Goal: Task Accomplishment & Management: Complete application form

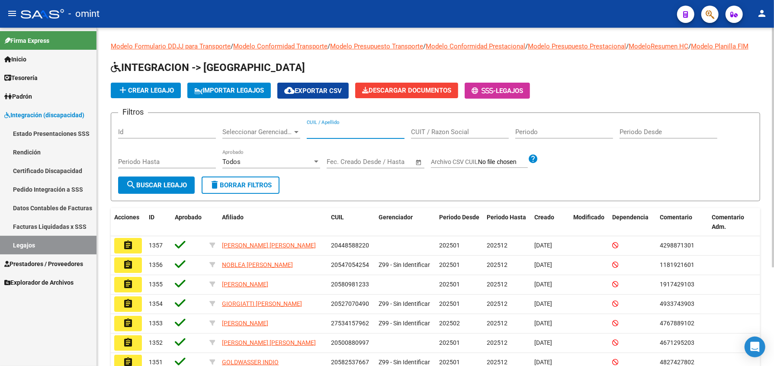
click at [329, 136] on input "CUIL / Apellido" at bounding box center [356, 132] width 98 height 8
paste input "27588814683"
type input "27588814683"
click at [175, 189] on span "search Buscar Legajo" at bounding box center [156, 185] width 61 height 8
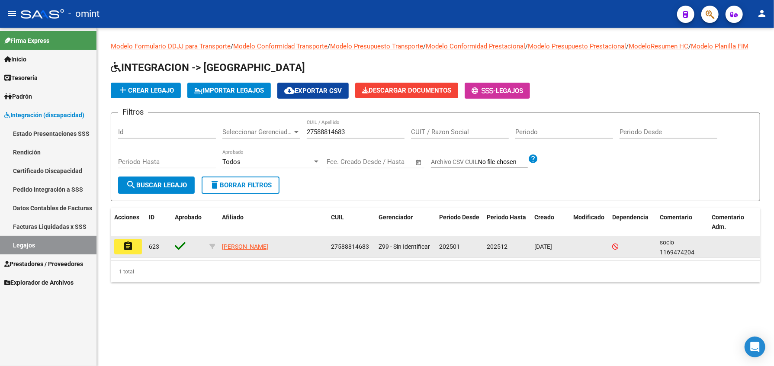
click at [130, 251] on mat-icon "assignment" at bounding box center [128, 246] width 10 height 10
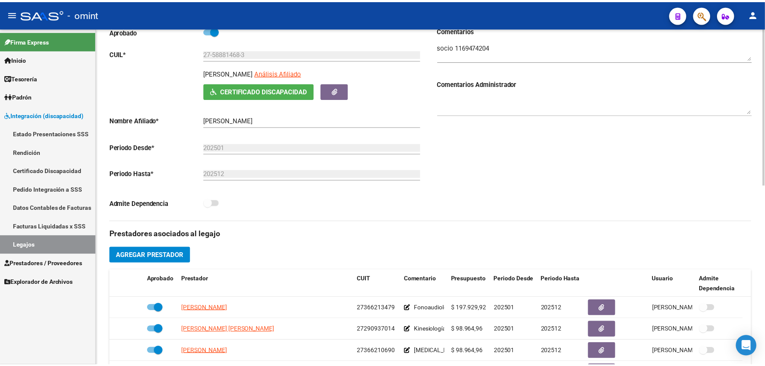
scroll to position [231, 0]
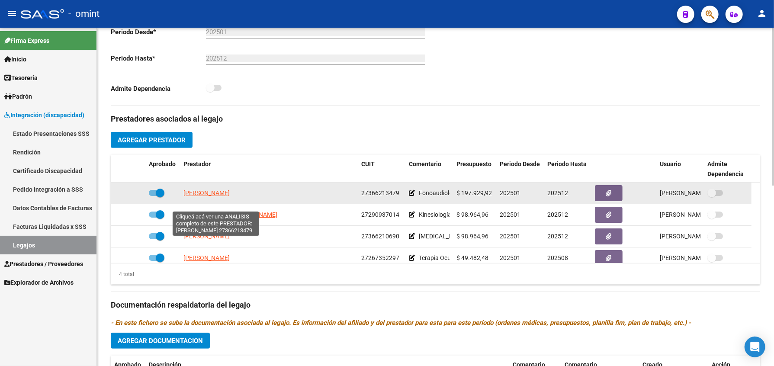
click at [205, 196] on span "GUEVARA GUADALUPE" at bounding box center [206, 192] width 46 height 7
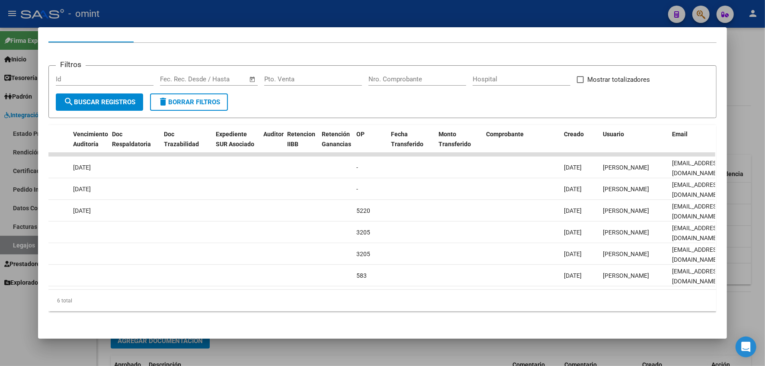
scroll to position [0, 0]
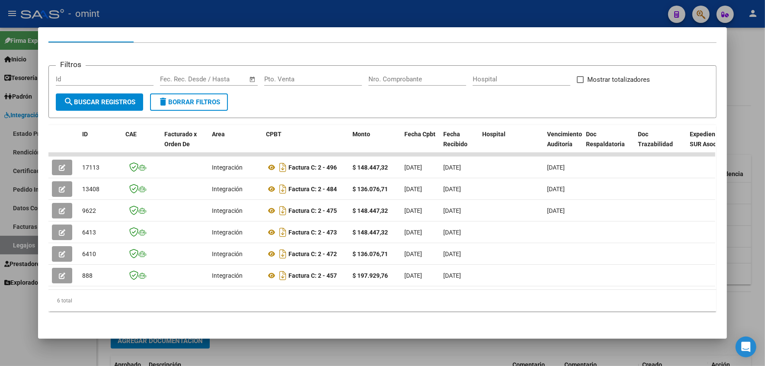
click at [736, 77] on div at bounding box center [382, 183] width 765 height 366
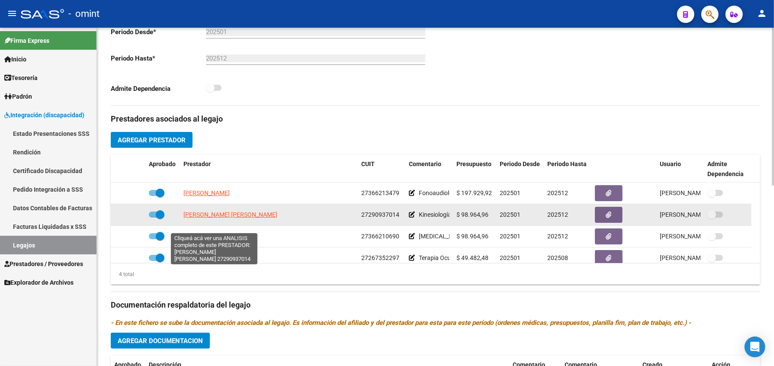
click at [214, 218] on span "STOLL MARIA BELEN" at bounding box center [230, 214] width 94 height 7
type textarea "27290937014"
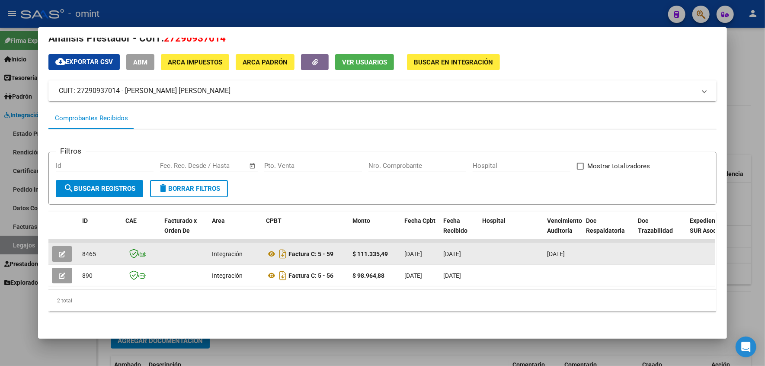
click at [59, 251] on icon "button" at bounding box center [62, 254] width 6 height 6
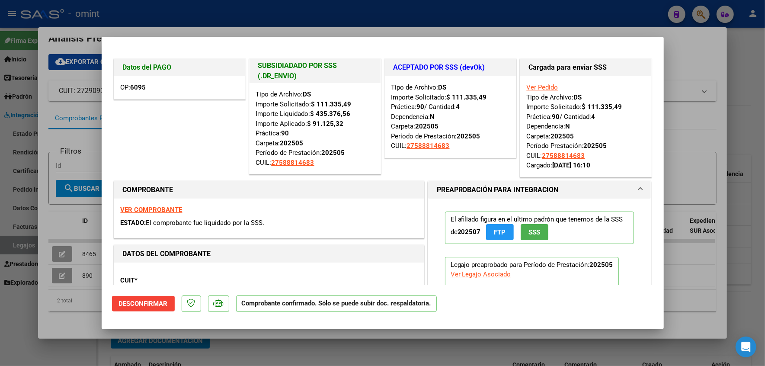
click at [744, 92] on div at bounding box center [382, 183] width 765 height 366
type input "$ 0,00"
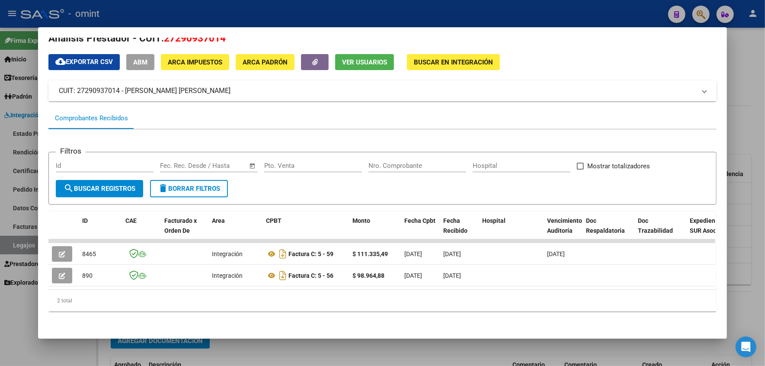
click at [740, 65] on div at bounding box center [382, 183] width 765 height 366
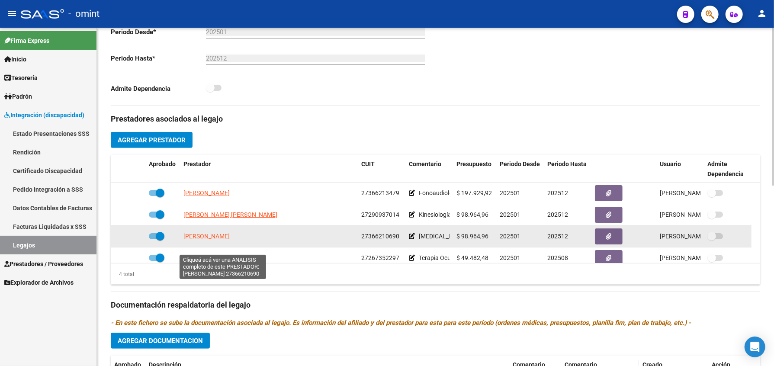
click at [222, 240] on span "AGUILAR JULIANA VANESA" at bounding box center [206, 236] width 46 height 7
type textarea "27366210690"
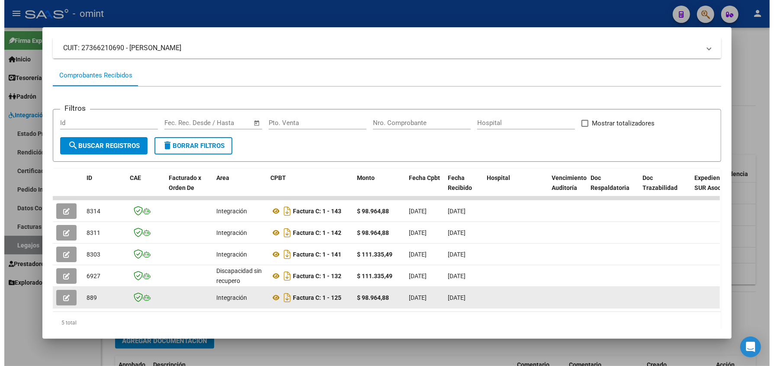
scroll to position [30, 0]
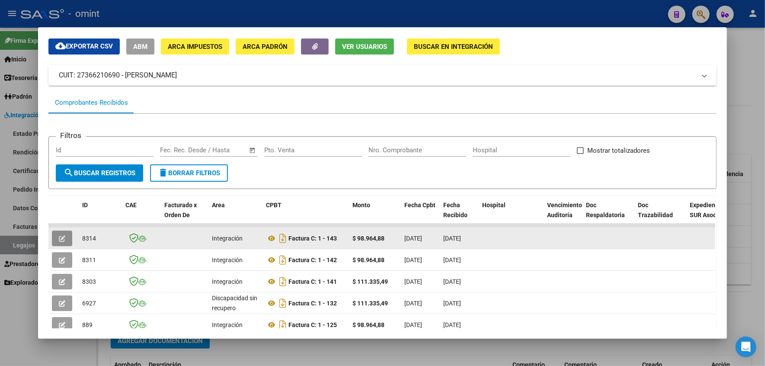
click at [52, 237] on button "button" at bounding box center [62, 239] width 20 height 16
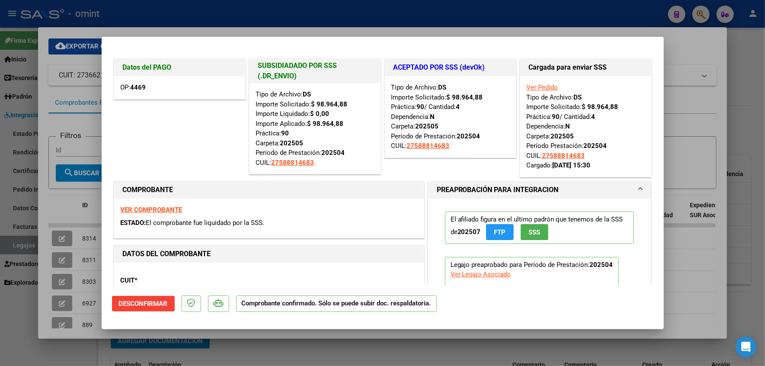
click at [748, 112] on div at bounding box center [382, 183] width 765 height 366
type input "$ 0,00"
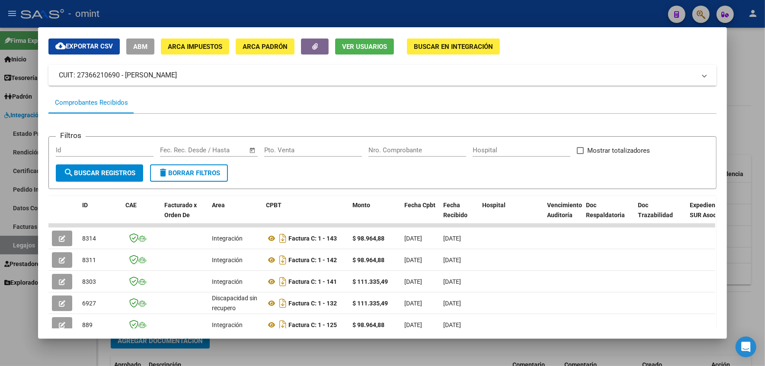
click at [746, 80] on div at bounding box center [382, 183] width 765 height 366
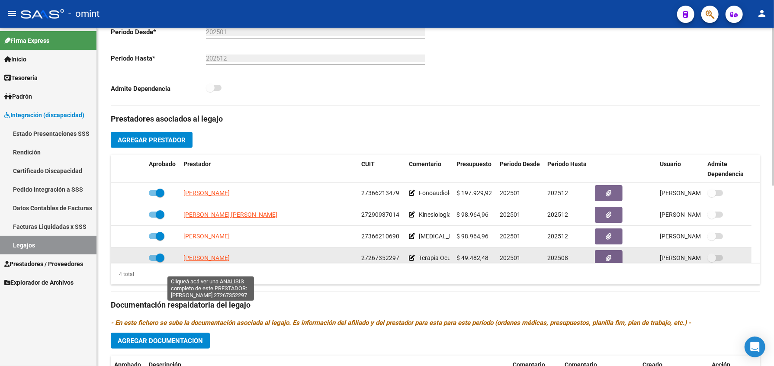
click at [207, 261] on span "POSSE LUZ MARIA" at bounding box center [206, 257] width 46 height 7
type textarea "27267352297"
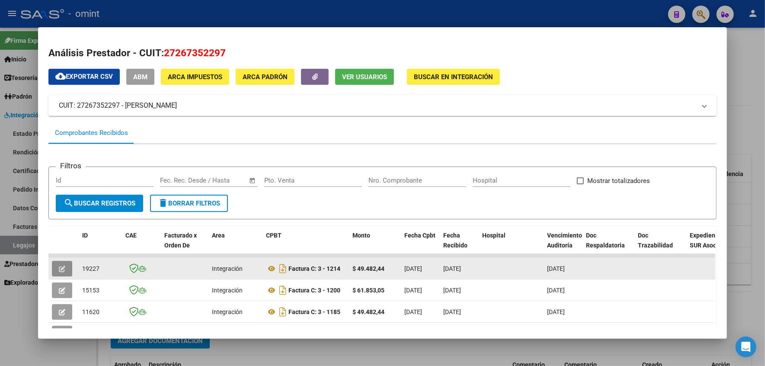
click at [59, 266] on icon "button" at bounding box center [62, 269] width 6 height 6
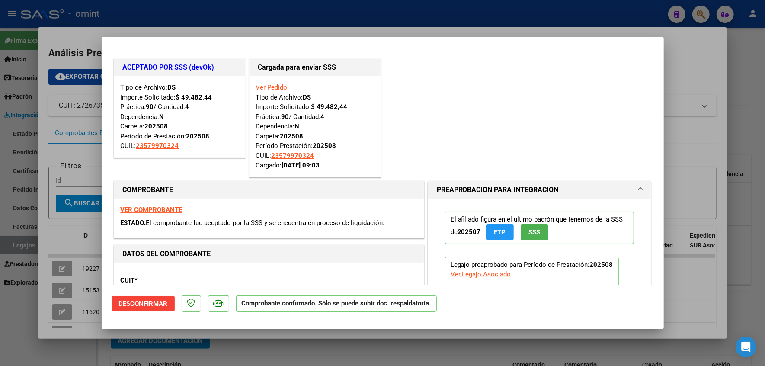
click at [752, 148] on div at bounding box center [382, 183] width 765 height 366
type input "$ 0,00"
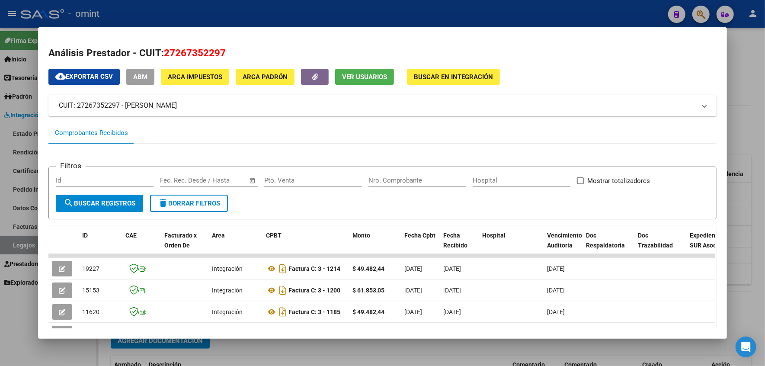
click at [356, 343] on div at bounding box center [382, 183] width 765 height 366
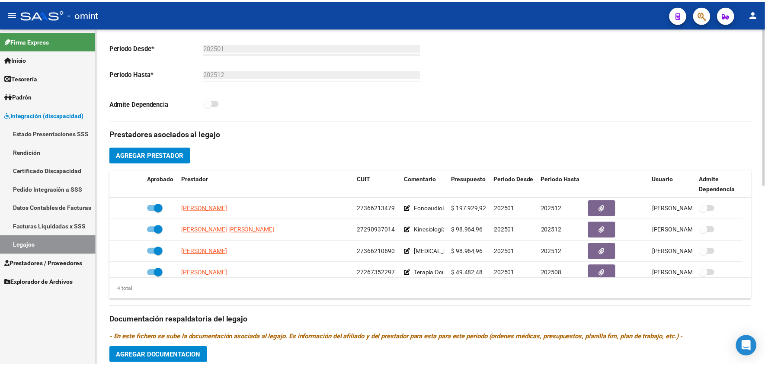
scroll to position [9, 0]
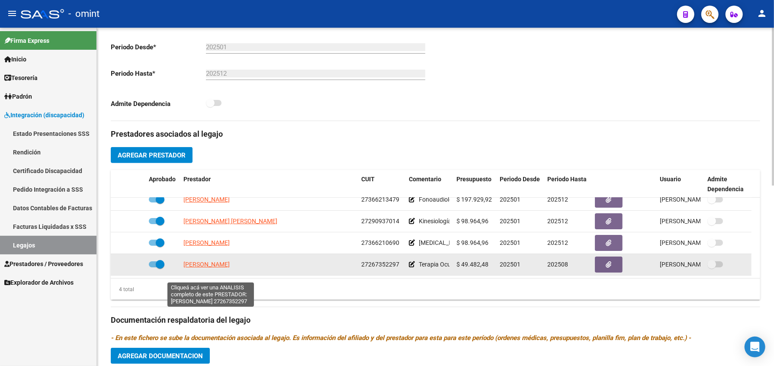
click at [214, 268] on span "POSSE LUZ MARIA" at bounding box center [206, 264] width 46 height 7
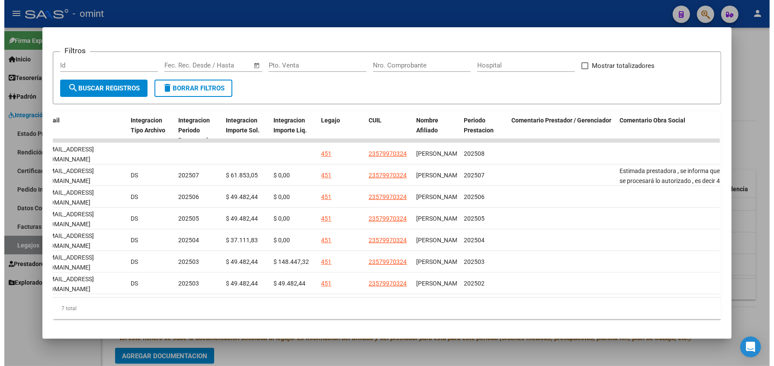
scroll to position [0, 298]
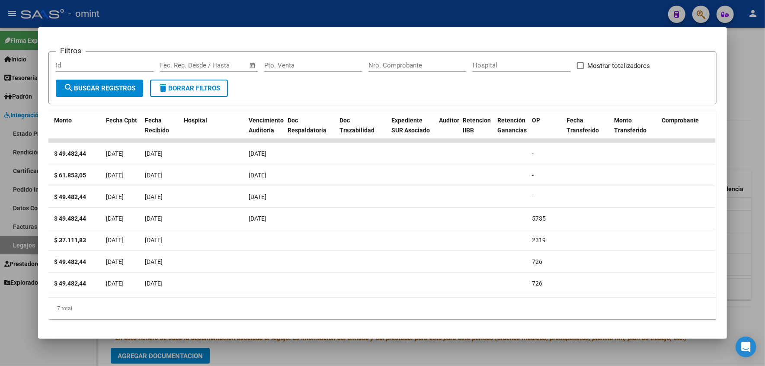
click at [739, 82] on div at bounding box center [382, 183] width 765 height 366
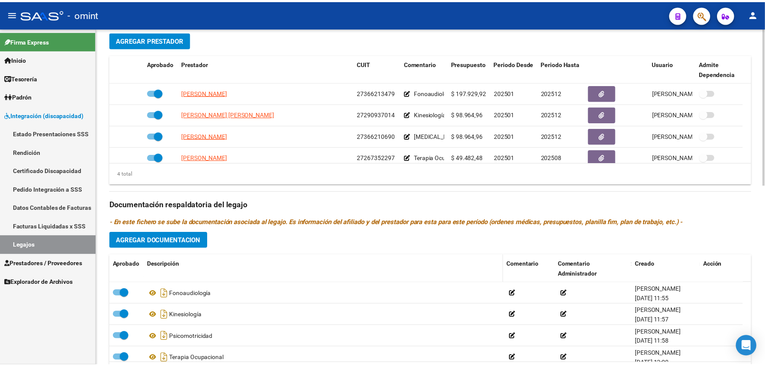
scroll to position [388, 0]
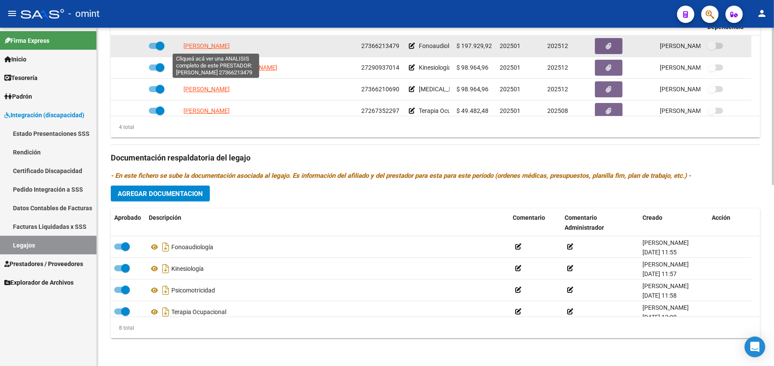
click at [216, 44] on span "GUEVARA GUADALUPE" at bounding box center [206, 45] width 46 height 7
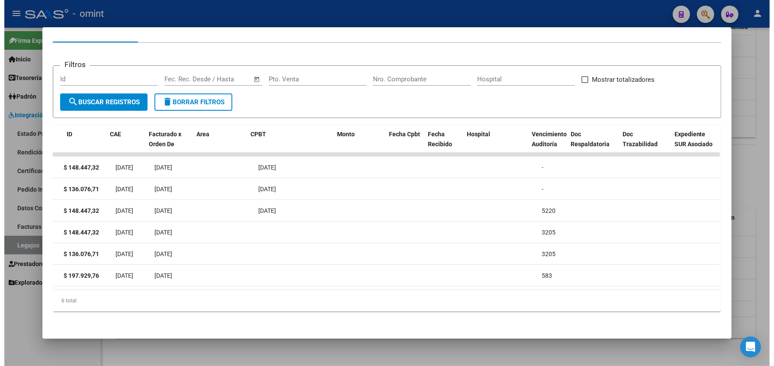
scroll to position [0, 0]
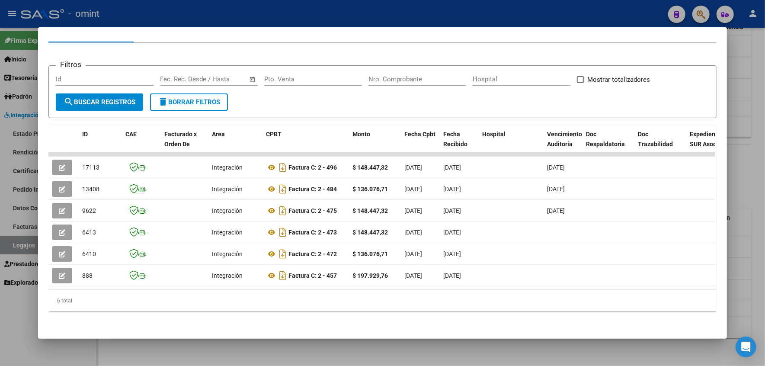
click at [748, 125] on div at bounding box center [382, 183] width 765 height 366
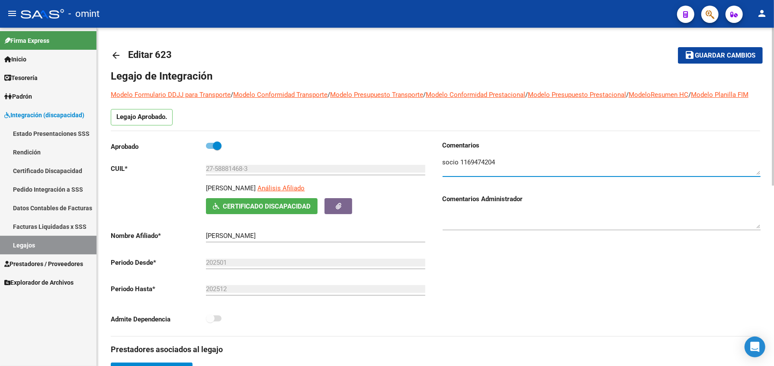
drag, startPoint x: 489, startPoint y: 171, endPoint x: 461, endPoint y: 170, distance: 27.7
click at [461, 170] on textarea at bounding box center [601, 165] width 318 height 17
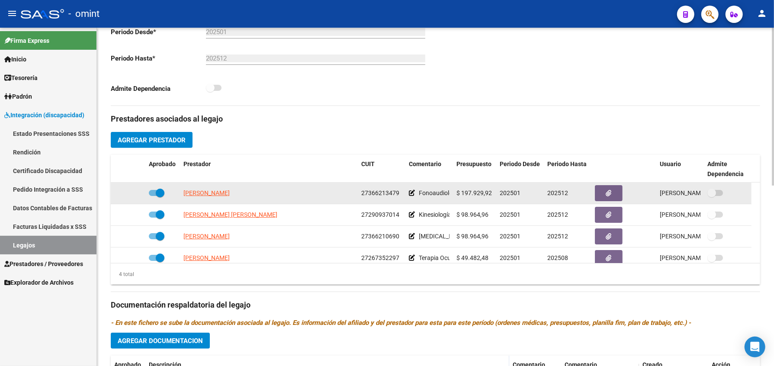
click at [236, 198] on datatable-body-cell "GUEVARA GUADALUPE" at bounding box center [269, 193] width 178 height 21
click at [230, 196] on span "GUEVARA GUADALUPE" at bounding box center [206, 192] width 46 height 7
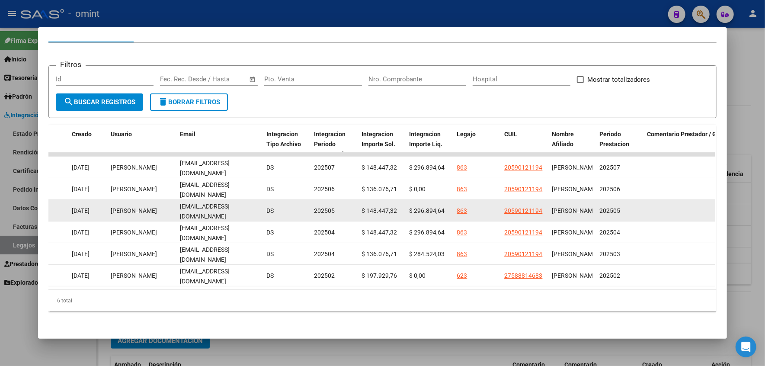
drag, startPoint x: 257, startPoint y: 202, endPoint x: 175, endPoint y: 205, distance: 82.2
click at [176, 205] on datatable-body-cell "guadaguevara92@gmail.com" at bounding box center [219, 210] width 86 height 21
copy span "guadaguevara92@gmail.com"
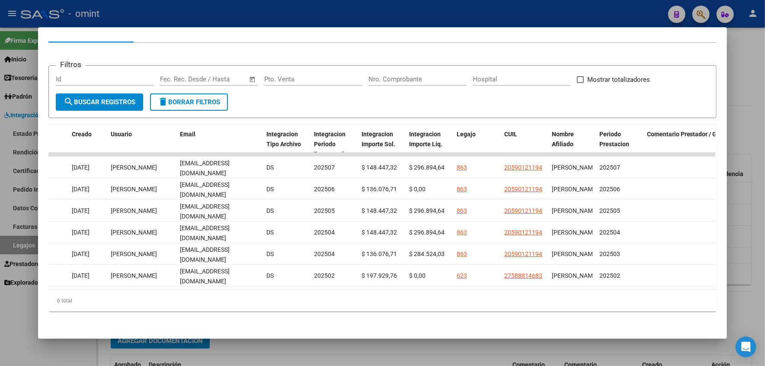
click at [749, 128] on div at bounding box center [382, 183] width 765 height 366
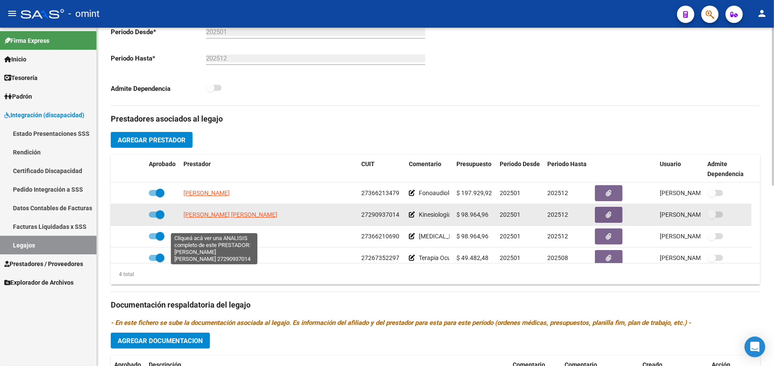
click at [222, 218] on span "STOLL MARIA BELEN" at bounding box center [230, 214] width 94 height 7
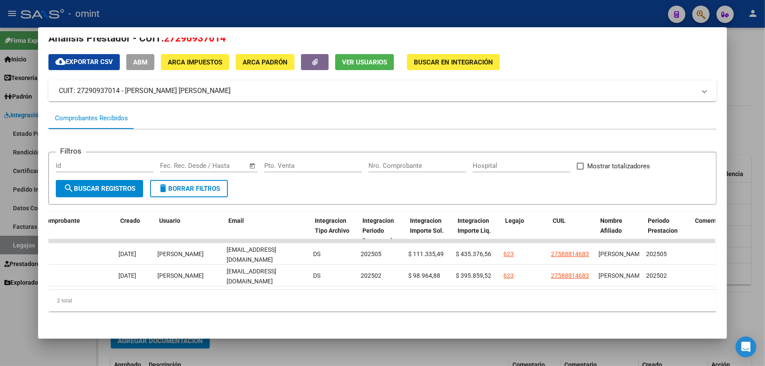
scroll to position [0, 959]
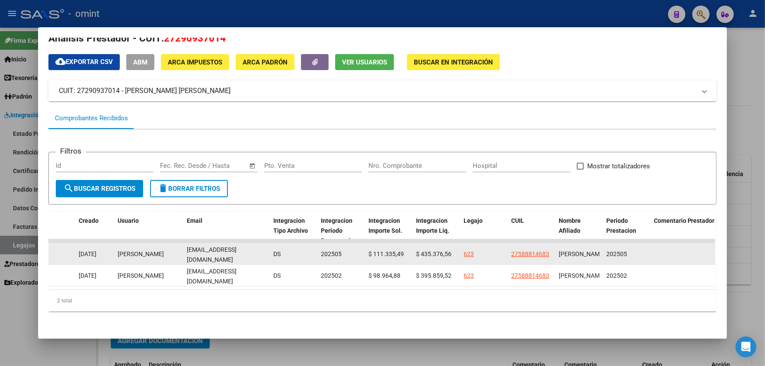
drag, startPoint x: 262, startPoint y: 246, endPoint x: 182, endPoint y: 246, distance: 80.0
click at [183, 246] on datatable-body-cell "mbelenstoll@hotmail.com" at bounding box center [226, 253] width 86 height 21
copy span "mbelenstoll@hotmail.com"
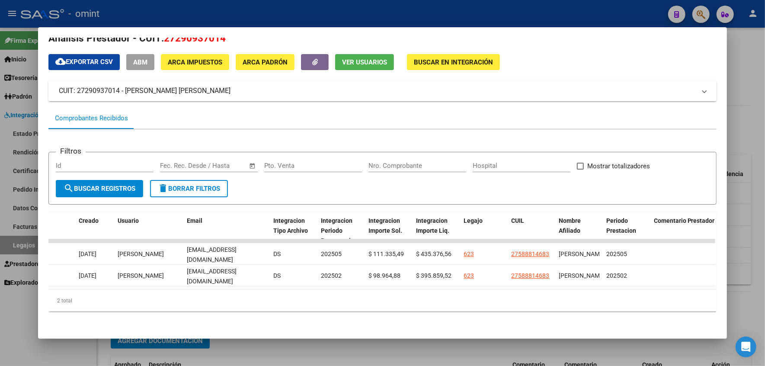
click at [759, 120] on div at bounding box center [382, 183] width 765 height 366
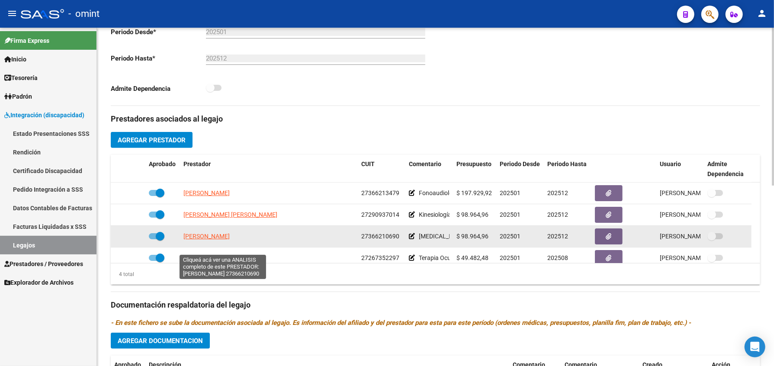
click at [219, 240] on span "AGUILAR JULIANA VANESA" at bounding box center [206, 236] width 46 height 7
type textarea "27366210690"
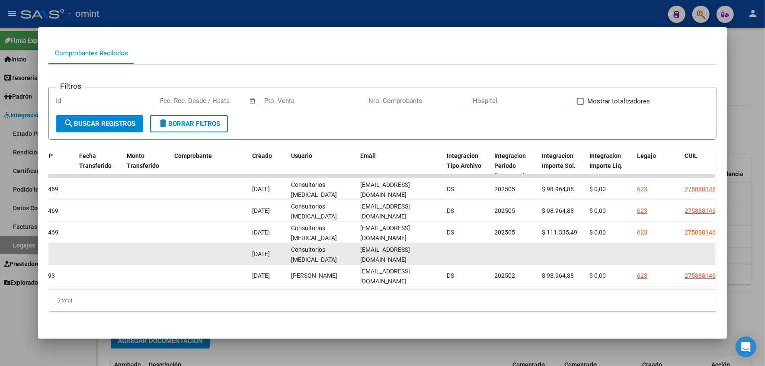
scroll to position [0, 789]
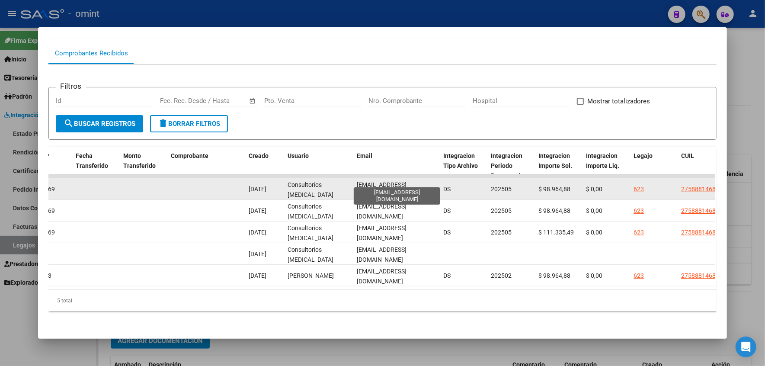
drag, startPoint x: 424, startPoint y: 183, endPoint x: 355, endPoint y: 182, distance: 69.6
click at [357, 182] on div "julivaguilar8@gmail.com" at bounding box center [397, 189] width 80 height 18
drag, startPoint x: 355, startPoint y: 182, endPoint x: 423, endPoint y: 189, distance: 68.2
click at [423, 189] on datatable-body-cell "julivaguilar8@gmail.com" at bounding box center [396, 188] width 86 height 21
drag, startPoint x: 431, startPoint y: 182, endPoint x: 346, endPoint y: 184, distance: 85.2
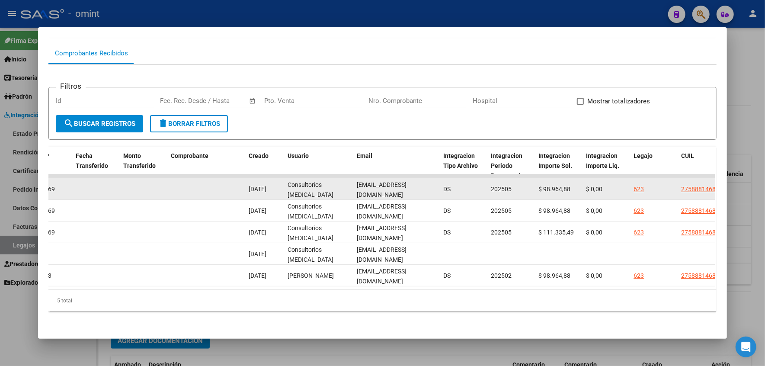
click at [346, 184] on div "8314 Integración Factura C: 1 - 143 $ 98.964,88 03/06/2025 03/06/2025 4469 03/0…" at bounding box center [193, 189] width 1868 height 22
copy div "julivaguilar8@gmail.com"
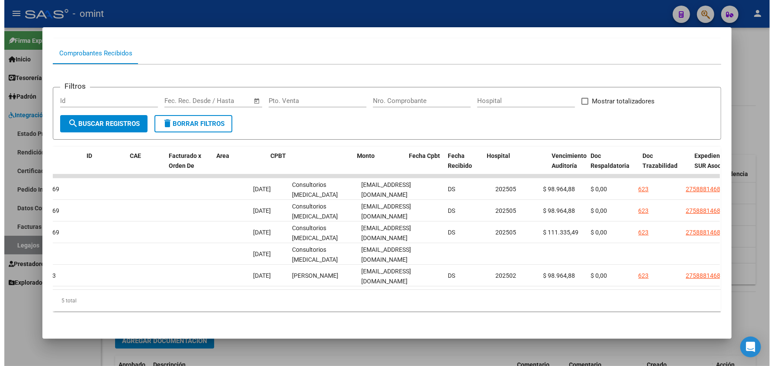
scroll to position [0, 0]
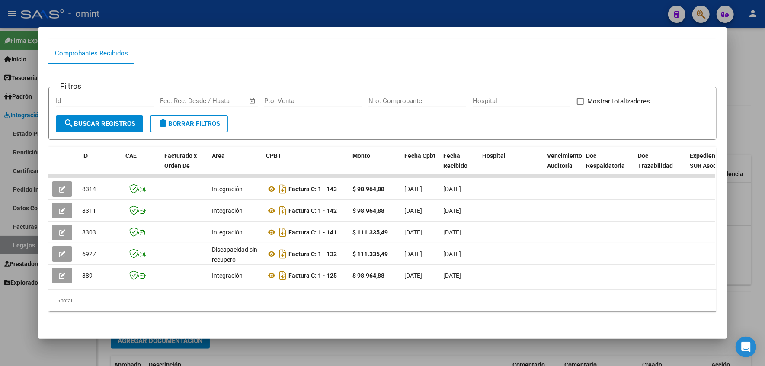
click at [742, 93] on div at bounding box center [382, 183] width 765 height 366
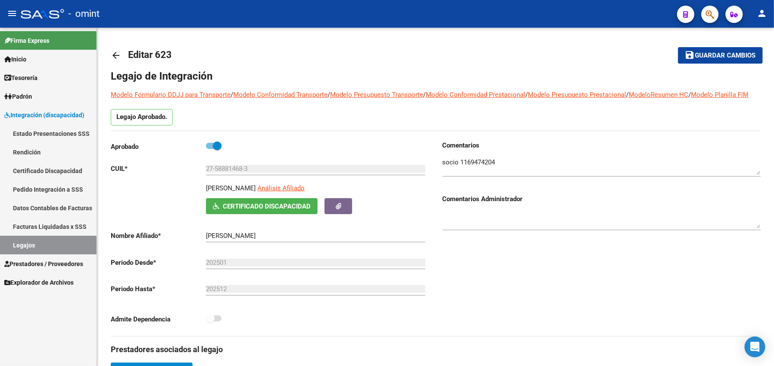
click at [21, 240] on link "Legajos" at bounding box center [48, 245] width 96 height 19
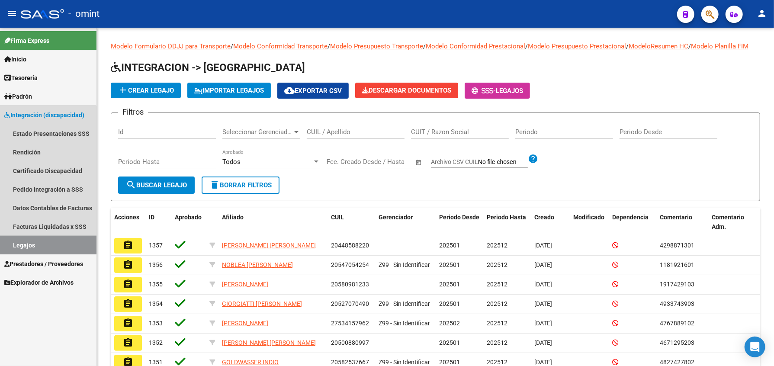
click at [21, 240] on link "Legajos" at bounding box center [48, 245] width 96 height 19
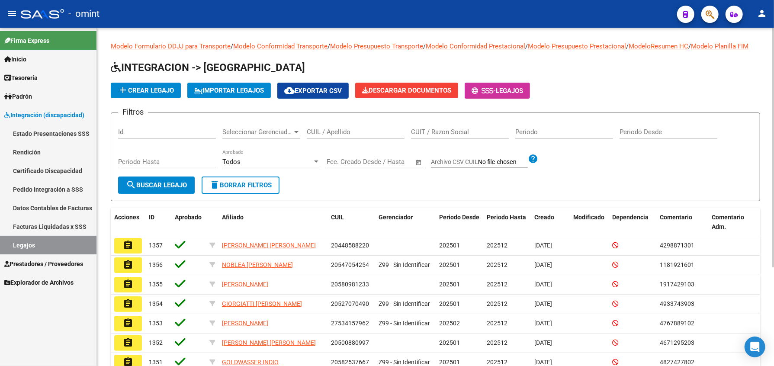
click at [314, 133] on div "CUIL / Apellido" at bounding box center [356, 129] width 98 height 19
click at [319, 136] on input "CUIL / Apellido" at bounding box center [356, 132] width 98 height 8
paste input "20532724512"
type input "20532724512"
click at [157, 189] on span "search Buscar Legajo" at bounding box center [156, 185] width 61 height 8
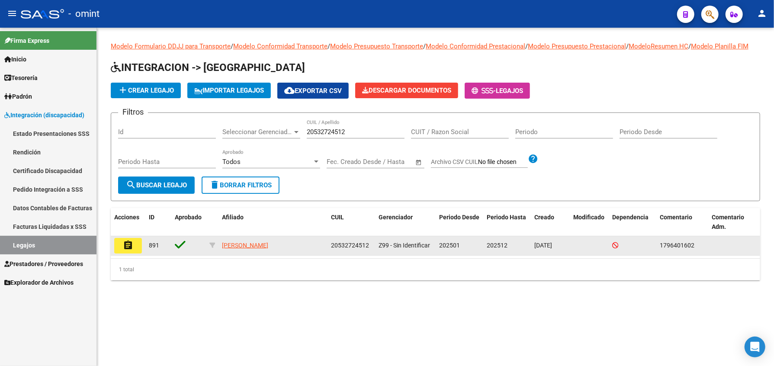
click at [128, 250] on mat-icon "assignment" at bounding box center [128, 245] width 10 height 10
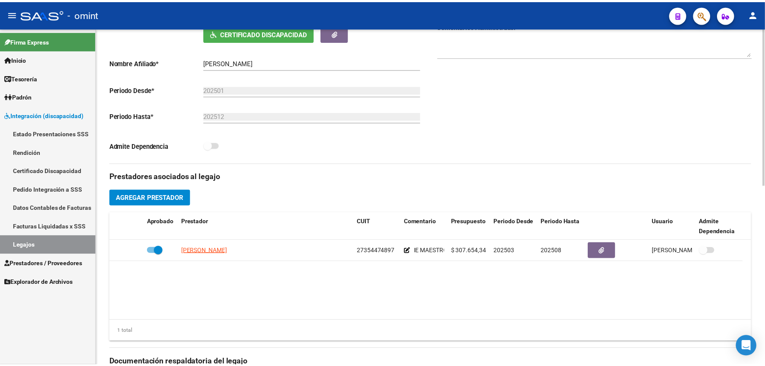
scroll to position [231, 0]
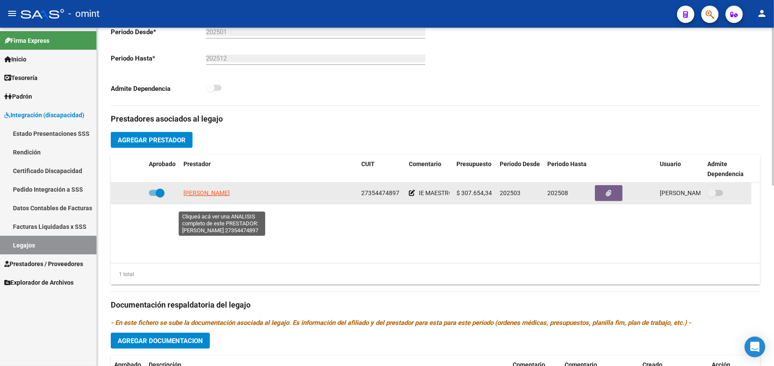
click at [203, 196] on span "[PERSON_NAME]" at bounding box center [206, 192] width 46 height 7
type textarea "27354474897"
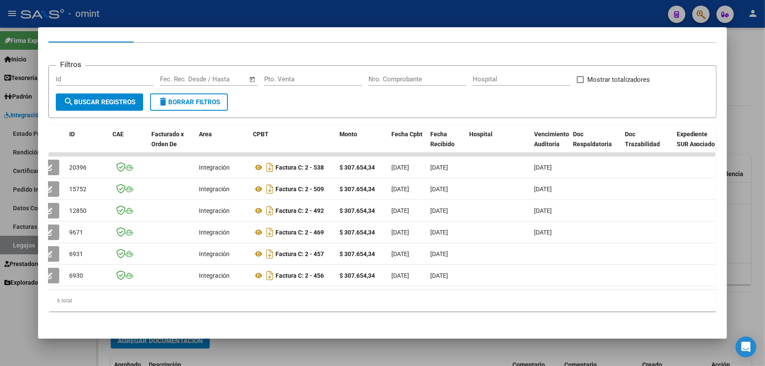
scroll to position [0, 0]
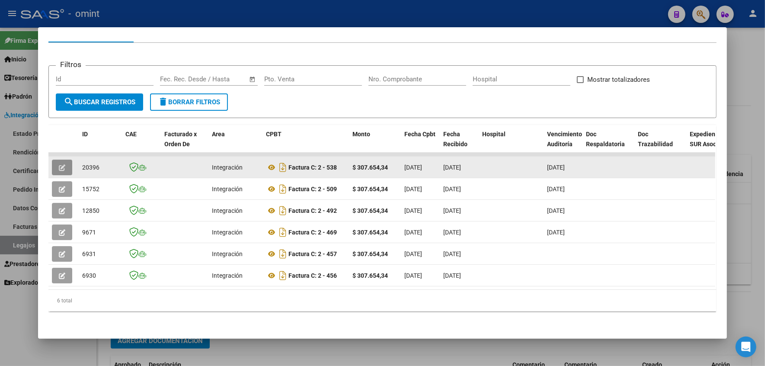
click at [59, 164] on icon "button" at bounding box center [62, 167] width 6 height 6
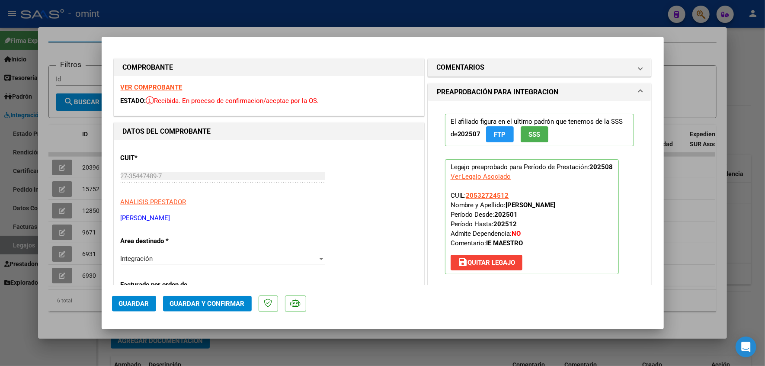
click at [147, 88] on strong "VER COMPROBANTE" at bounding box center [152, 87] width 62 height 8
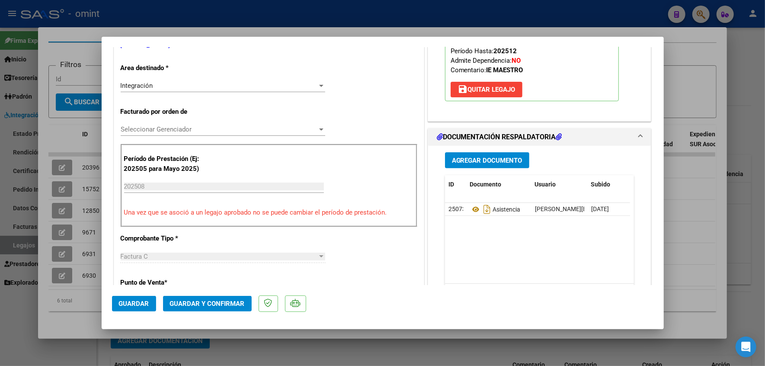
scroll to position [231, 0]
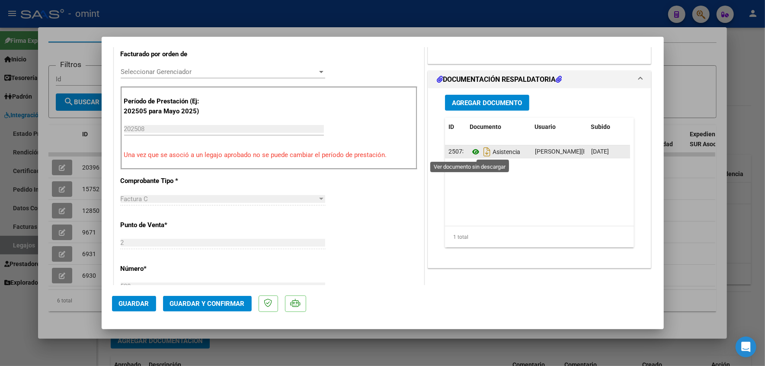
click at [471, 151] on icon at bounding box center [475, 152] width 11 height 10
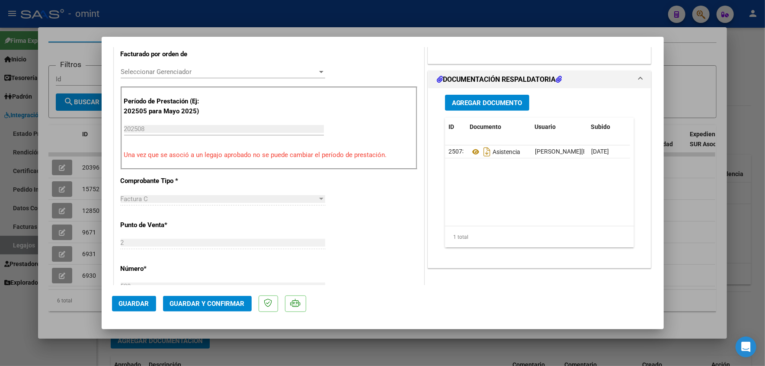
scroll to position [0, 0]
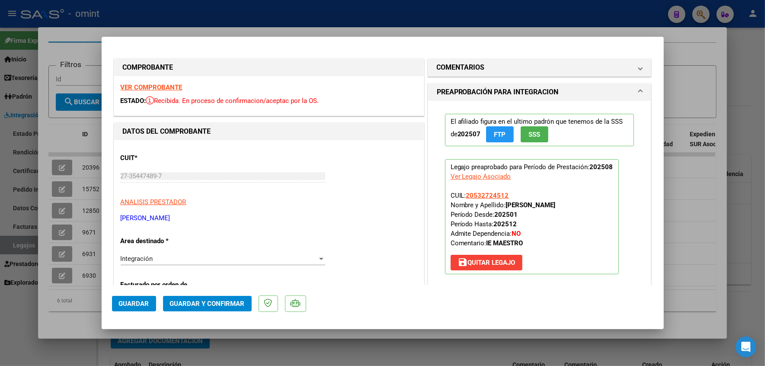
click at [157, 87] on strong "VER COMPROBANTE" at bounding box center [152, 87] width 62 height 8
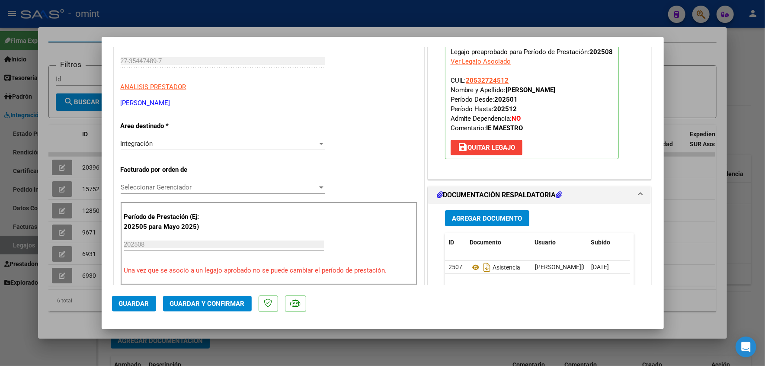
scroll to position [231, 0]
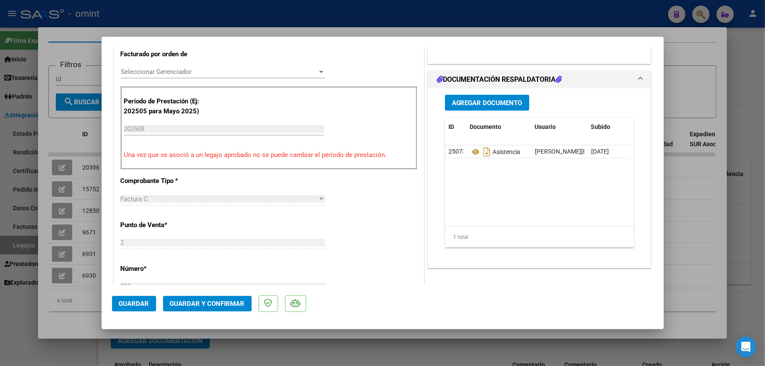
click at [215, 306] on span "Guardar y Confirmar" at bounding box center [207, 304] width 75 height 8
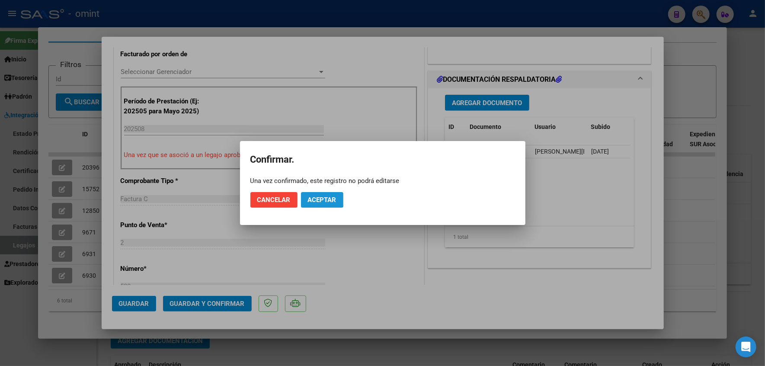
click at [317, 195] on button "Aceptar" at bounding box center [322, 200] width 42 height 16
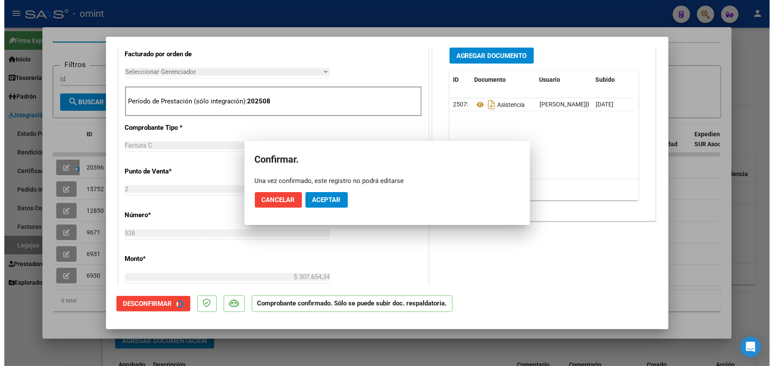
scroll to position [230, 0]
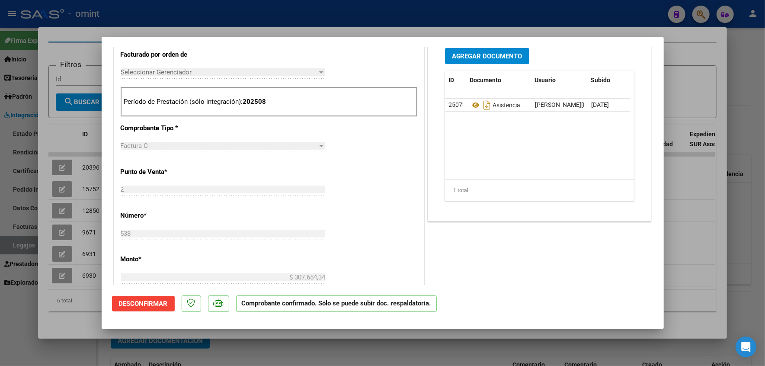
click at [711, 199] on div at bounding box center [382, 183] width 765 height 366
type input "$ 0,00"
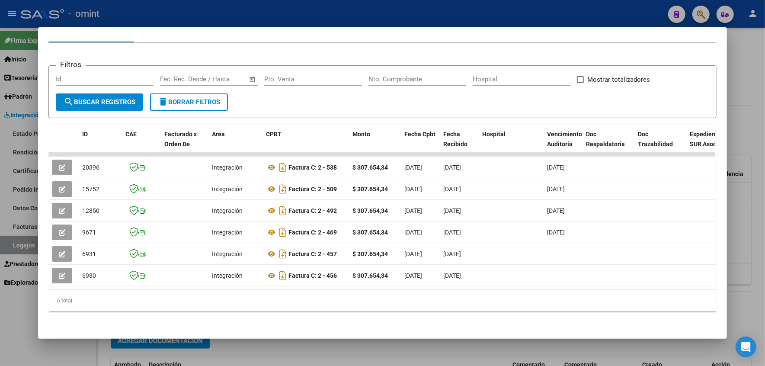
click at [757, 105] on div at bounding box center [382, 183] width 765 height 366
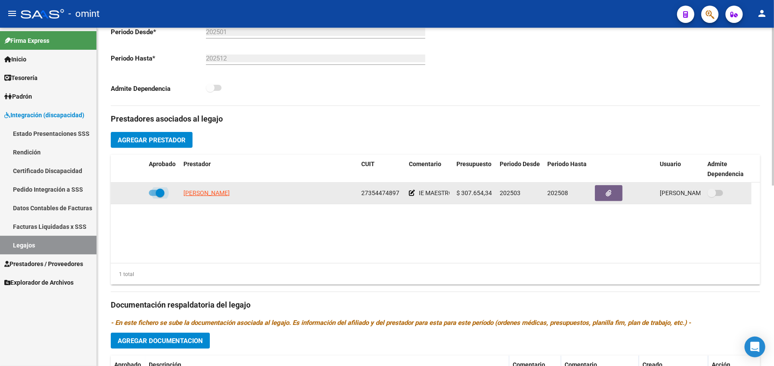
click at [153, 196] on span at bounding box center [157, 193] width 16 height 6
click at [153, 196] on input "checkbox" at bounding box center [153, 196] width 0 height 0
checkbox input "false"
click at [133, 198] on div at bounding box center [128, 193] width 28 height 10
click at [135, 196] on icon at bounding box center [133, 193] width 6 height 6
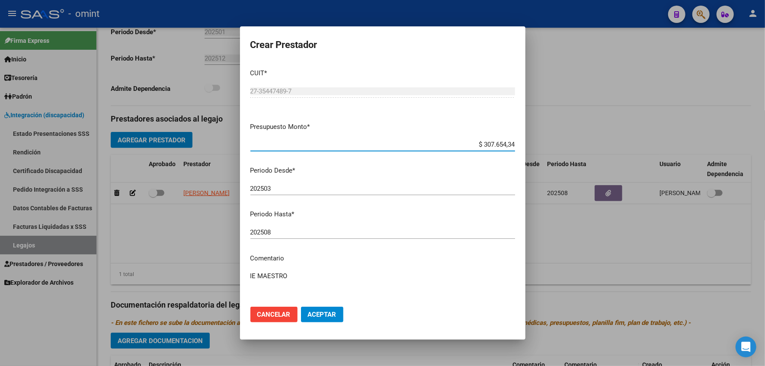
click at [299, 277] on textarea "IE MAESTRO" at bounding box center [382, 291] width 265 height 41
paste textarea "35462712/01"
type textarea "IE MAESTRO// según caso 35462712/01 se extiende periodo"
drag, startPoint x: 321, startPoint y: 311, endPoint x: 285, endPoint y: 229, distance: 88.7
click at [285, 229] on form "Crear Prestador CUIT * 27-35447489-7 Ingresar CUIT ARCA Padrón Presupuesto Mont…" at bounding box center [382, 183] width 265 height 292
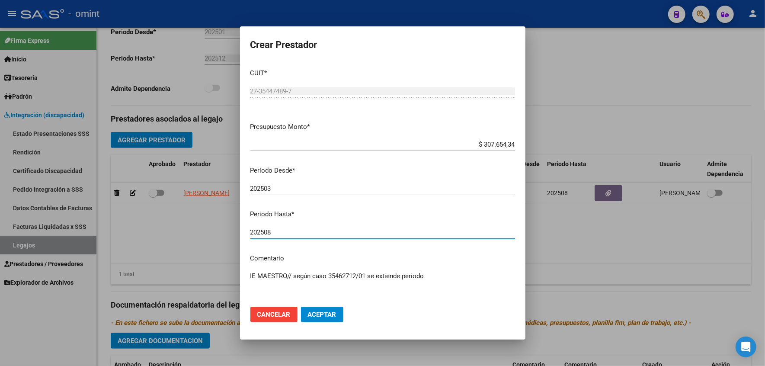
click at [281, 230] on input "202508" at bounding box center [382, 232] width 265 height 8
type input "202512"
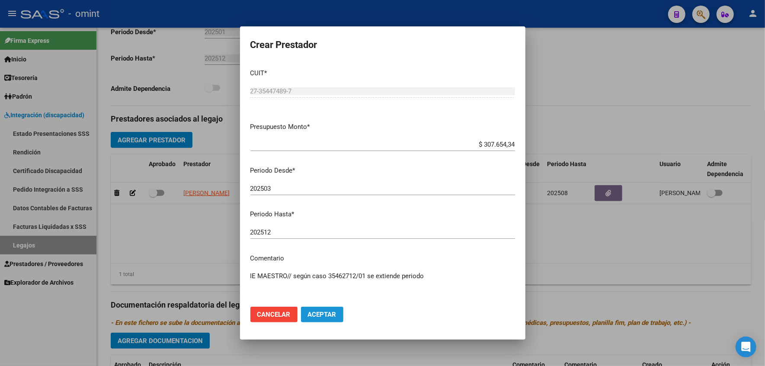
click at [321, 317] on span "Aceptar" at bounding box center [322, 315] width 29 height 8
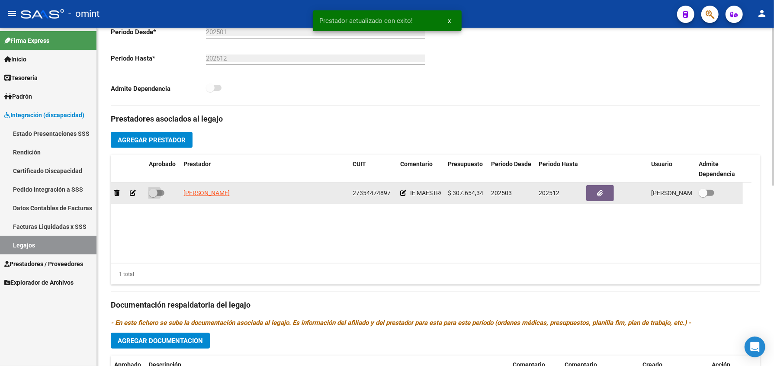
click at [160, 196] on span at bounding box center [157, 193] width 16 height 6
click at [153, 196] on input "checkbox" at bounding box center [153, 196] width 0 height 0
checkbox input "true"
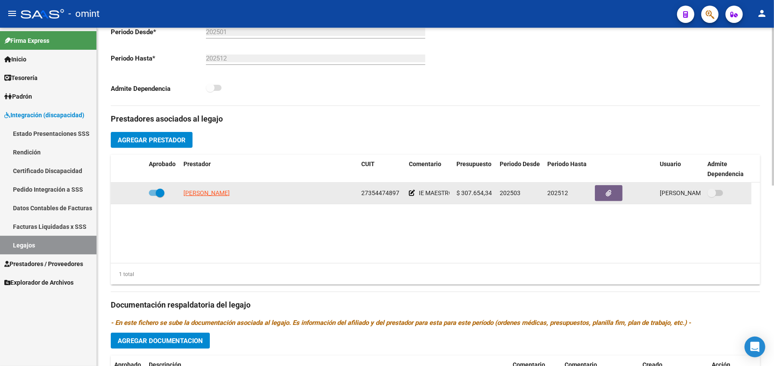
scroll to position [0, 0]
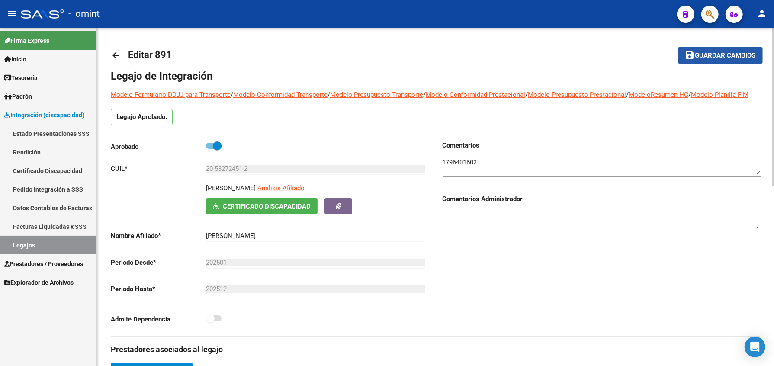
click at [727, 56] on span "Guardar cambios" at bounding box center [725, 56] width 61 height 8
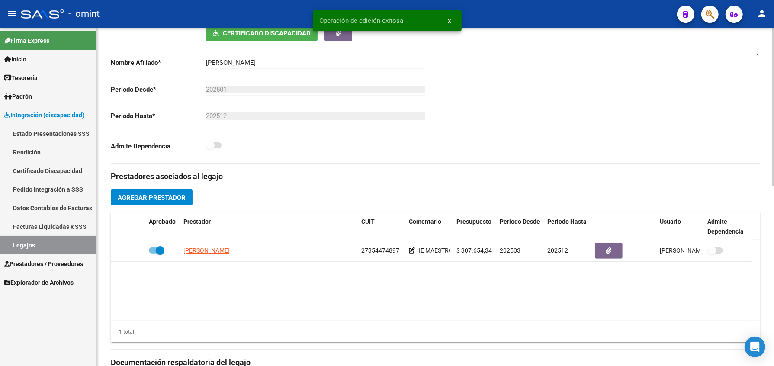
scroll to position [346, 0]
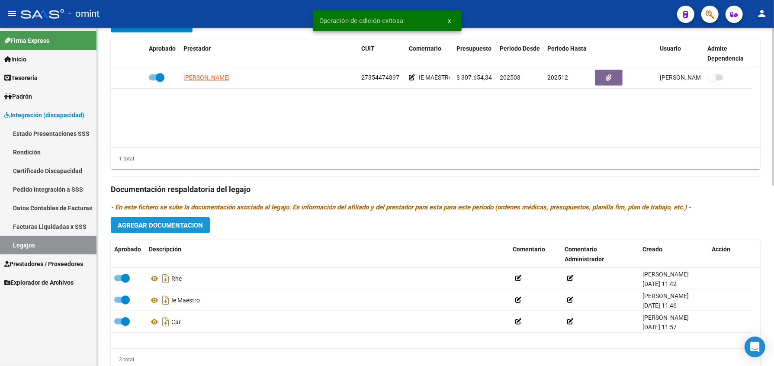
click at [170, 229] on button "Agregar Documentacion" at bounding box center [160, 225] width 99 height 16
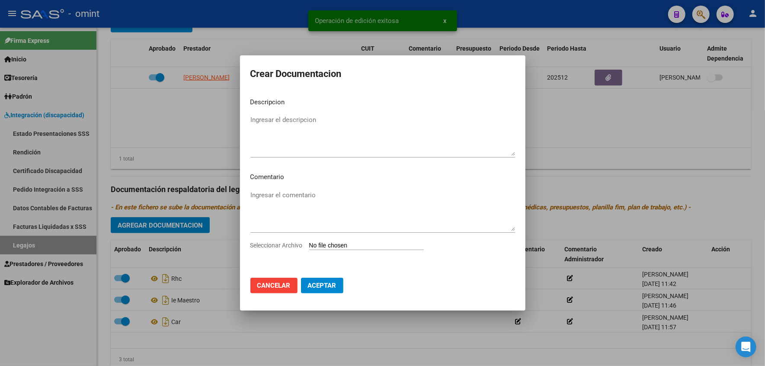
click at [336, 243] on input "Seleccionar Archivo" at bounding box center [366, 246] width 115 height 8
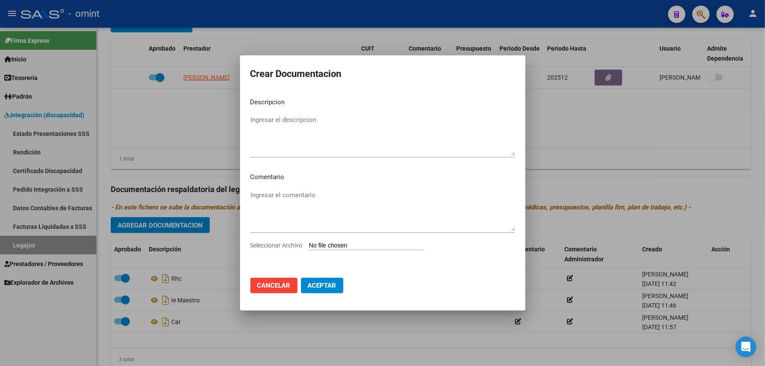
type input "C:\fakepath\1796401602_25080812520_239341.pdf"
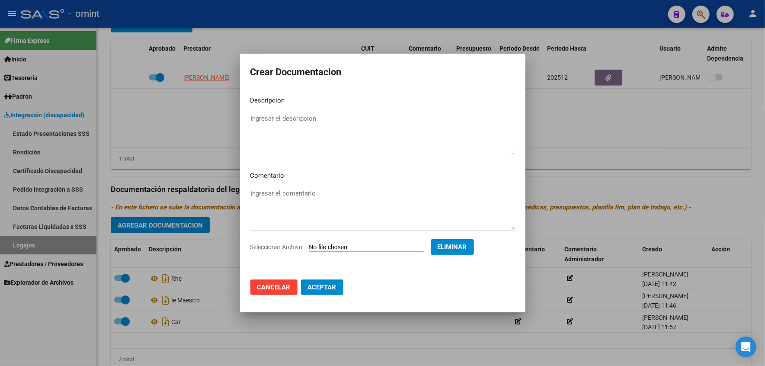
click at [272, 117] on textarea "Ingresar el descripcion" at bounding box center [382, 134] width 265 height 41
type textarea "informe semestral maestra"
click at [318, 285] on span "Aceptar" at bounding box center [322, 287] width 29 height 8
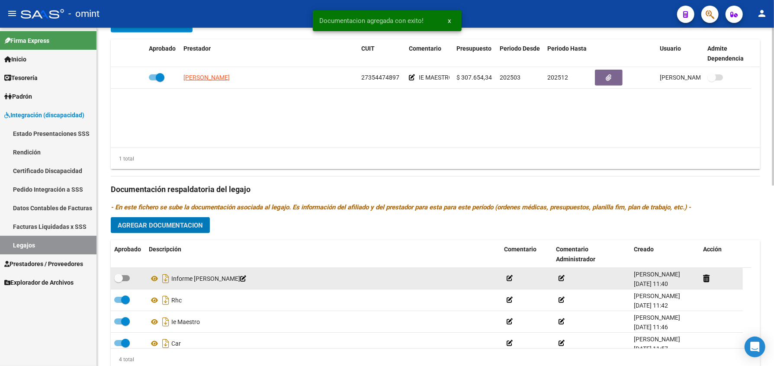
click at [132, 284] on div at bounding box center [128, 278] width 28 height 11
click at [129, 281] on span at bounding box center [122, 278] width 16 height 6
click at [118, 282] on input "checkbox" at bounding box center [118, 281] width 0 height 0
checkbox input "true"
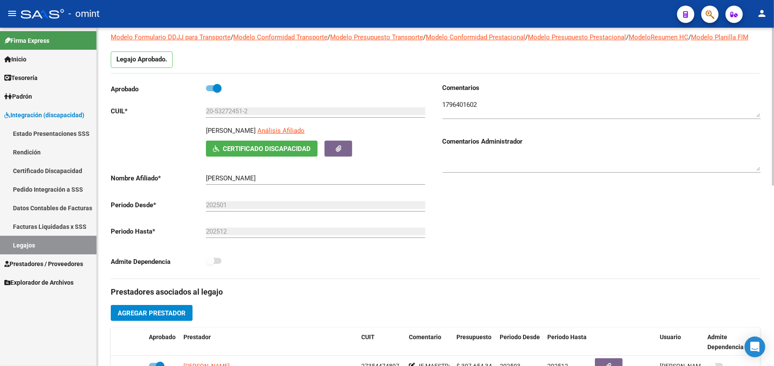
scroll to position [0, 0]
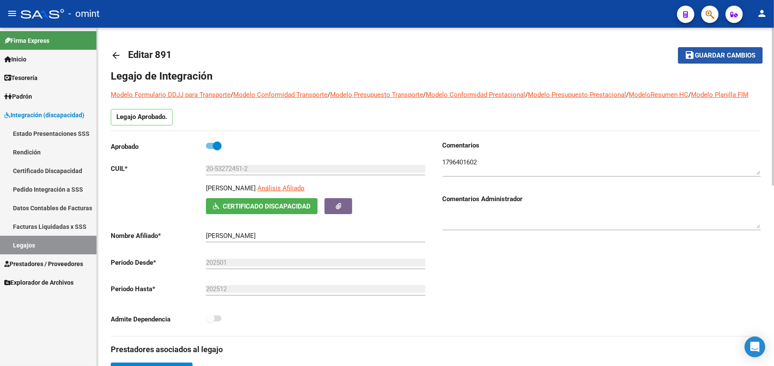
click at [736, 56] on span "Guardar cambios" at bounding box center [725, 56] width 61 height 8
click at [746, 56] on span "Guardar cambios" at bounding box center [725, 56] width 61 height 8
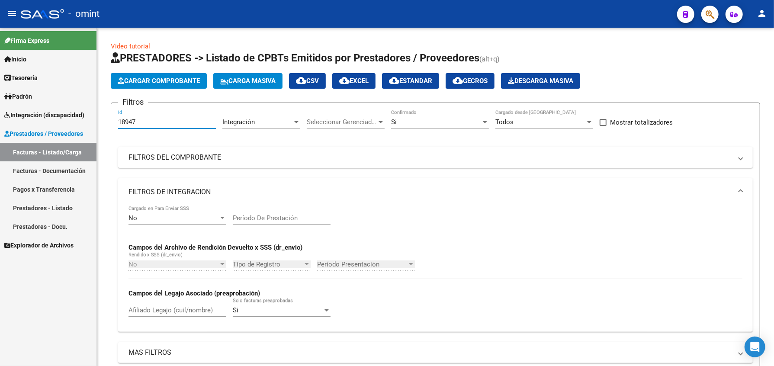
drag, startPoint x: 141, startPoint y: 125, endPoint x: 68, endPoint y: 122, distance: 72.3
click at [68, 122] on mat-sidenav-container "Firma Express Inicio Calendario SSS Instructivos Contacto OS Tesorería Extracto…" at bounding box center [387, 197] width 774 height 338
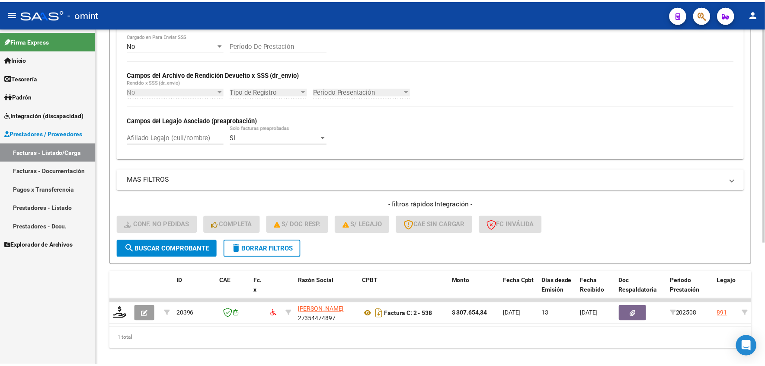
scroll to position [193, 0]
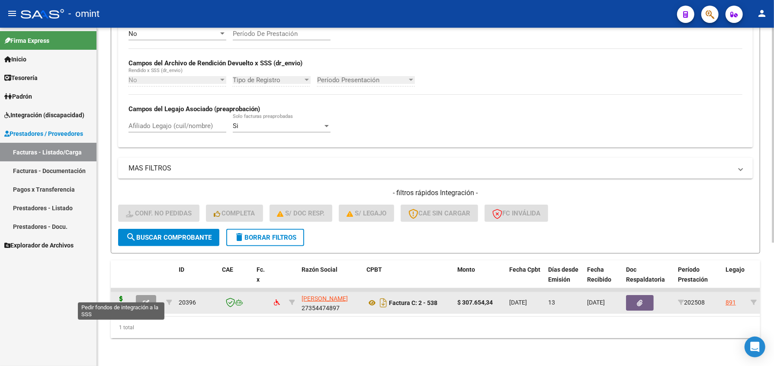
type input "20396"
click at [121, 296] on icon at bounding box center [121, 302] width 14 height 12
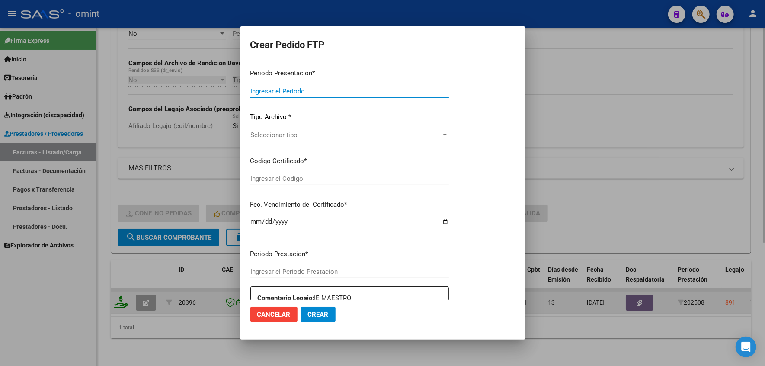
type input "202508"
type input "$ 307.654,34"
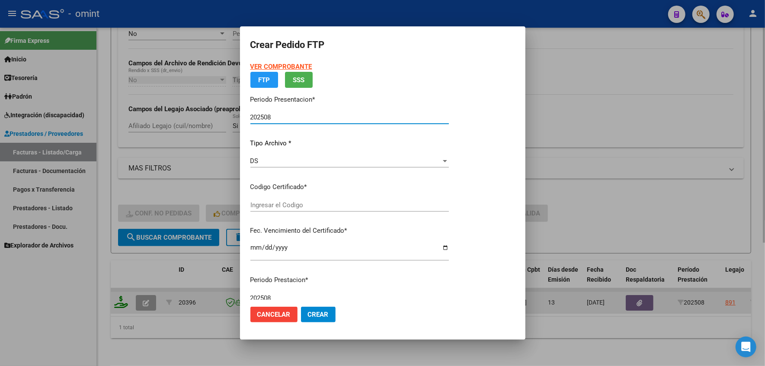
type input "9529081606"
type input "[DATE]"
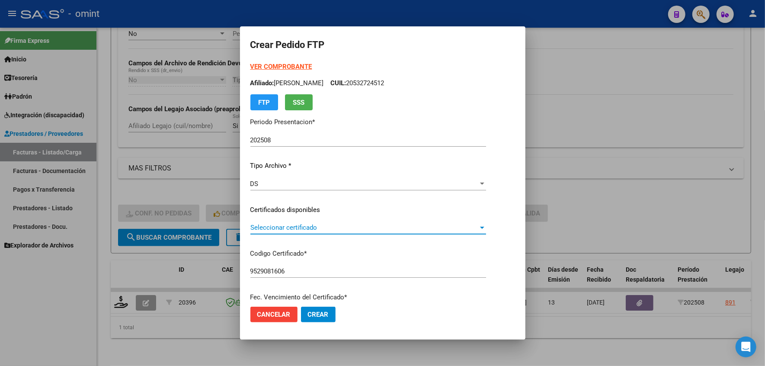
click at [317, 231] on span "Seleccionar certificado" at bounding box center [364, 228] width 228 height 8
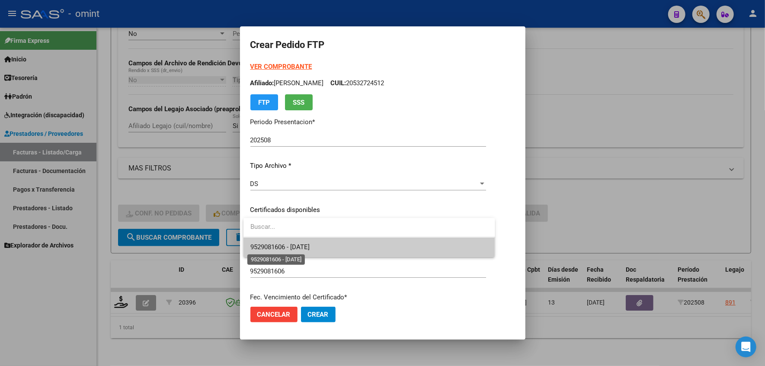
click at [284, 245] on span "9529081606 - [DATE]" at bounding box center [279, 247] width 59 height 8
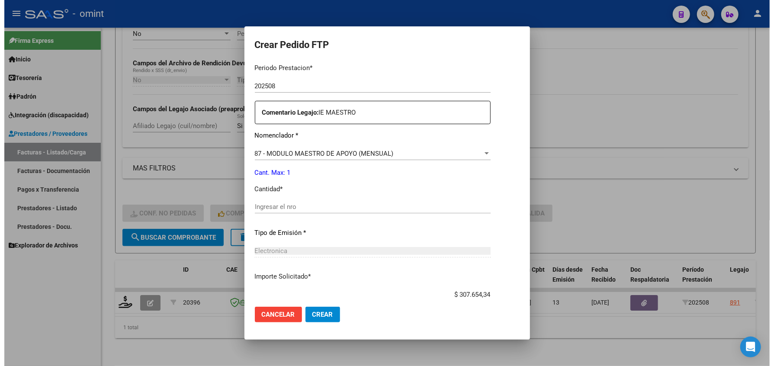
scroll to position [341, 0]
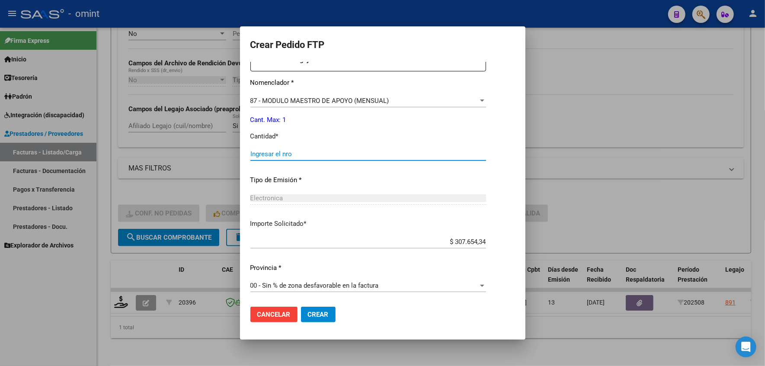
click at [267, 151] on input "Ingresar el nro" at bounding box center [368, 154] width 236 height 8
type input "1"
click at [313, 309] on button "Crear" at bounding box center [318, 315] width 35 height 16
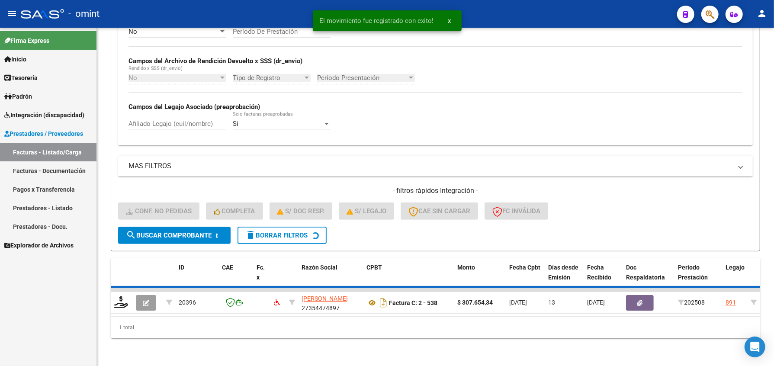
scroll to position [177, 0]
